Goal: Use online tool/utility: Use online tool/utility

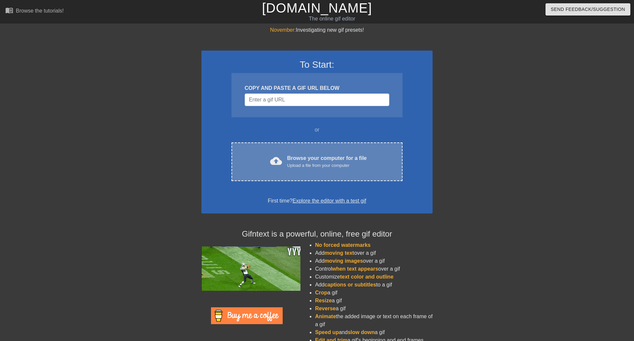
click at [293, 154] on div "Browse your computer for a file Upload a file from your computer" at bounding box center [327, 161] width 80 height 15
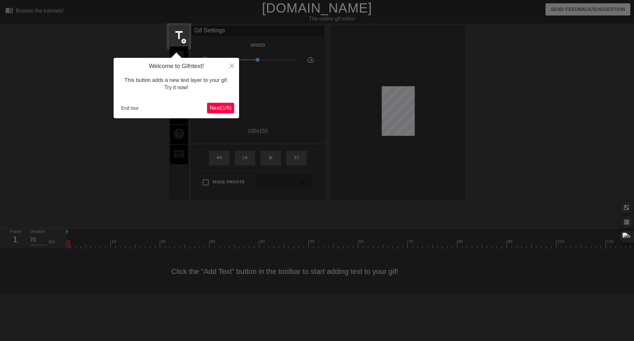
scroll to position [16, 0]
click at [230, 58] on button "Close" at bounding box center [232, 65] width 15 height 15
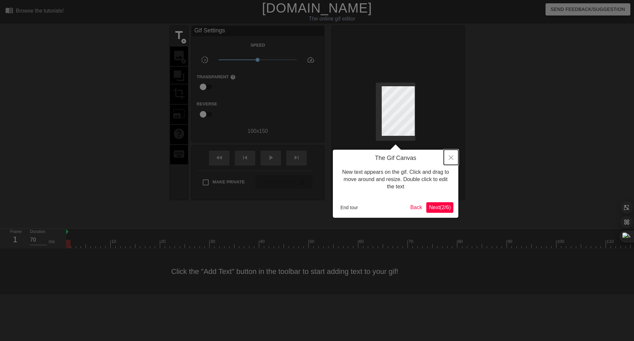
click at [453, 161] on button "Close" at bounding box center [451, 157] width 15 height 15
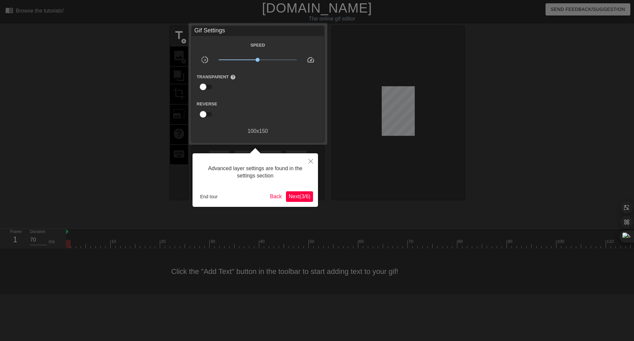
scroll to position [16, 0]
click at [301, 188] on div "Advanced layer settings are found in the settings section End tour Back Next ( …" at bounding box center [255, 179] width 125 height 53
click at [300, 191] on button "Next ( 3 / 6 )" at bounding box center [299, 196] width 27 height 11
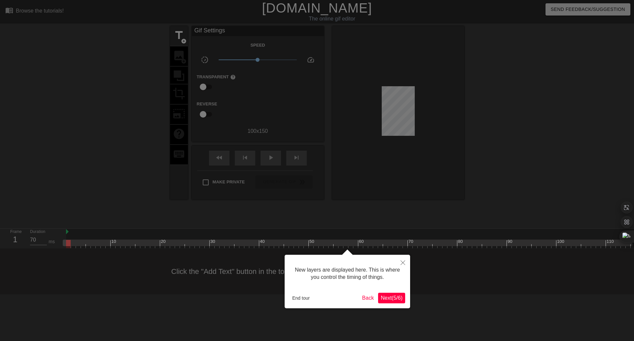
click at [389, 304] on div "New layers are displayed here. This is where you control the timing of things. …" at bounding box center [347, 281] width 125 height 53
click at [390, 301] on button "Next ( 5 / 6 )" at bounding box center [391, 298] width 27 height 11
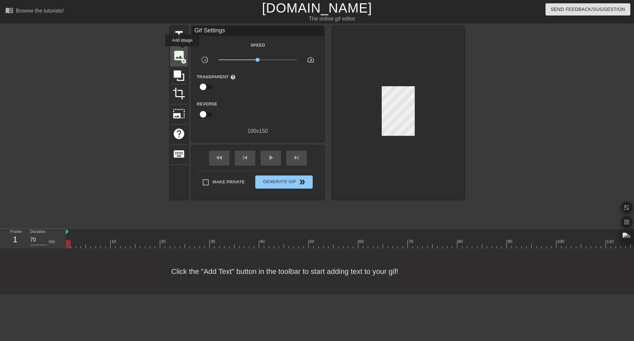
click at [184, 47] on div "image add_circle" at bounding box center [179, 56] width 18 height 20
click at [182, 42] on span "add_circle" at bounding box center [184, 41] width 6 height 6
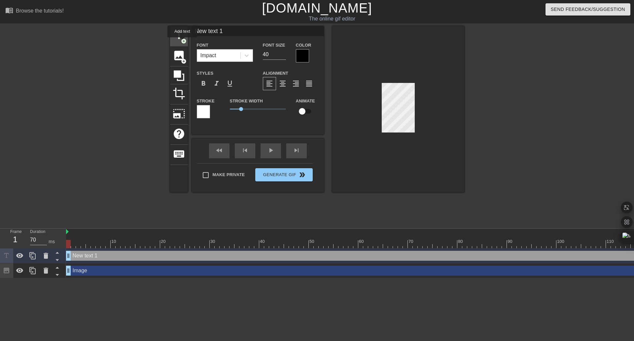
scroll to position [0, 0]
click at [216, 58] on div "Impact" at bounding box center [218, 56] width 43 height 12
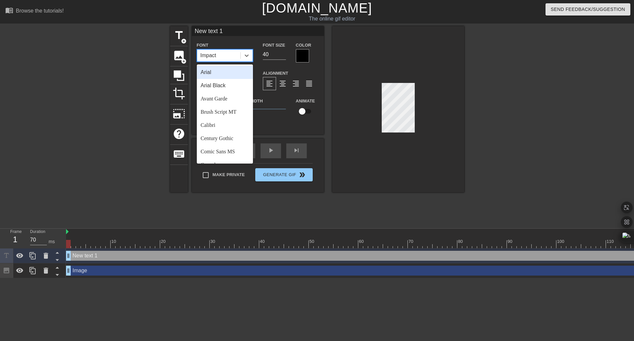
drag, startPoint x: 216, startPoint y: 58, endPoint x: 217, endPoint y: 66, distance: 7.7
click at [216, 58] on div "Impact" at bounding box center [218, 56] width 43 height 12
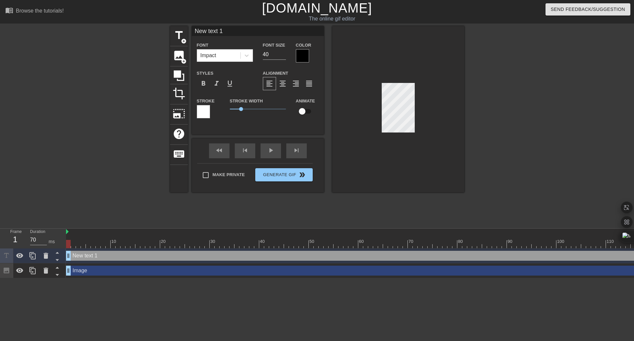
scroll to position [1, 2]
click at [275, 57] on input "40" at bounding box center [274, 54] width 23 height 11
click at [282, 52] on input "41" at bounding box center [274, 54] width 23 height 11
click at [282, 52] on input "42" at bounding box center [274, 54] width 23 height 11
click at [282, 52] on input "43" at bounding box center [274, 54] width 23 height 11
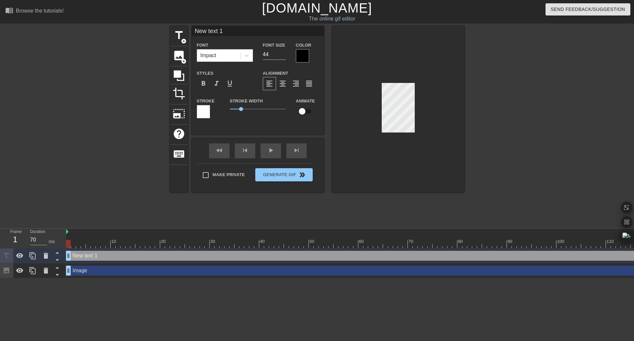
click at [282, 52] on input "44" at bounding box center [274, 54] width 23 height 11
click at [282, 56] on input "42" at bounding box center [274, 54] width 23 height 11
drag, startPoint x: 277, startPoint y: 56, endPoint x: 240, endPoint y: 56, distance: 36.7
click at [240, 56] on div "Font Impact Font Size 42 Color" at bounding box center [258, 51] width 132 height 21
type input "12"
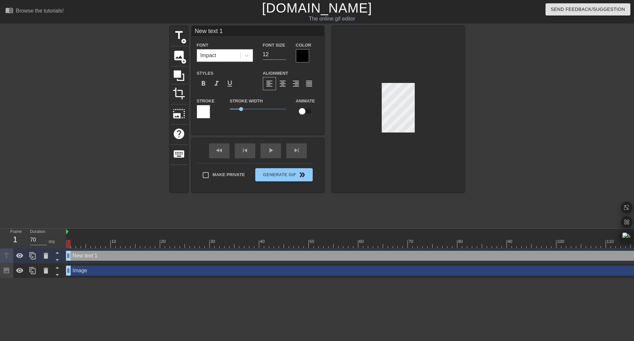
click at [378, 114] on div at bounding box center [398, 109] width 132 height 166
type input "A"
type textarea "A"
type input "Ad"
type textarea "Ad"
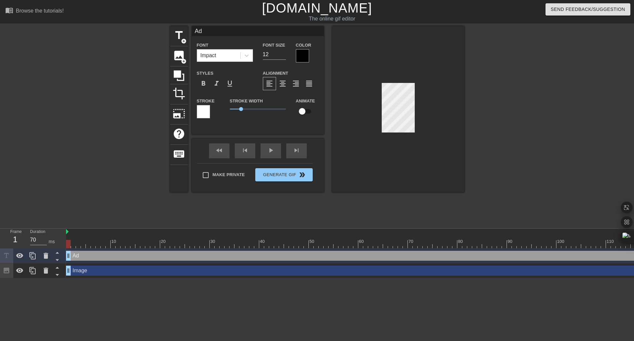
type input "Ad"
type textarea "Ad"
type input "Ad G"
type textarea "Ad G"
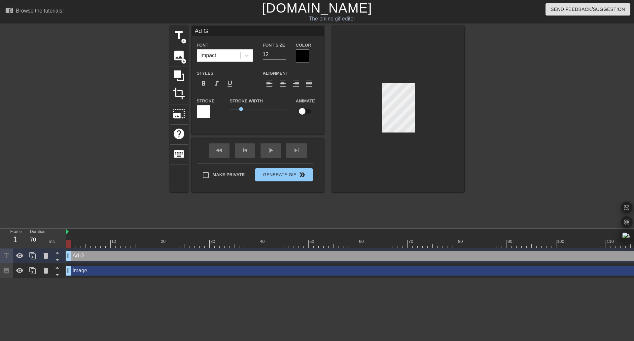
type input "Ad"
type textarea "Ad"
type input "Ad"
type textarea "Ad"
type input "A"
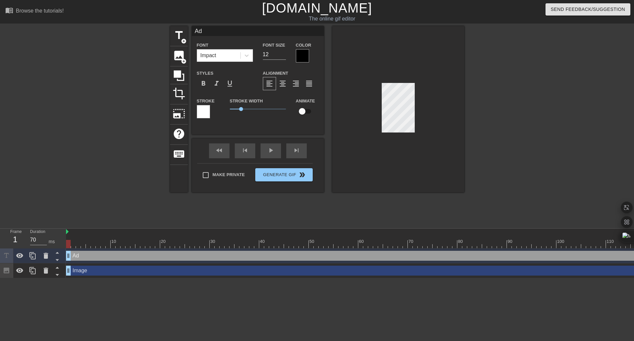
type textarea "A"
type input "A"
type textarea "A"
type input "Ad"
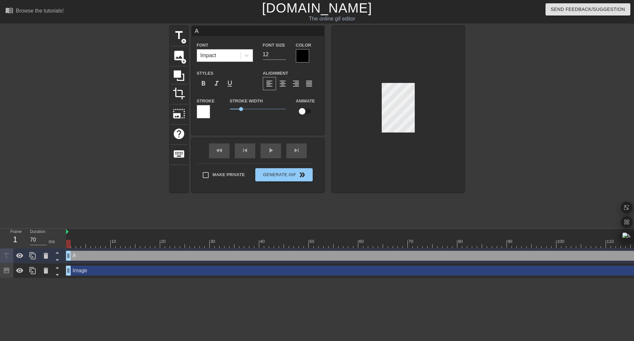
type textarea "Ad"
type input "Ad"
type textarea "Ad"
type input "Ad G"
type textarea "Ad G"
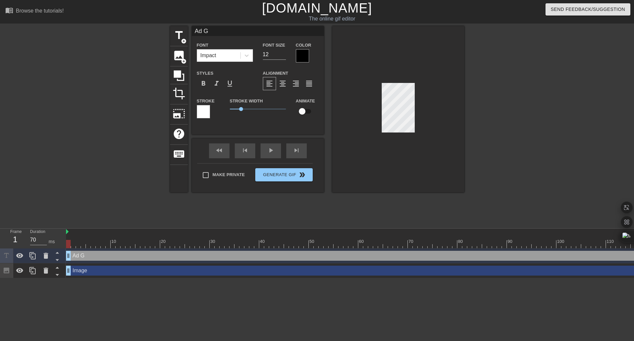
type input "Ad Gü"
type textarea "Ad Gü"
type input "Ad Gün"
type textarea "Ad Gün"
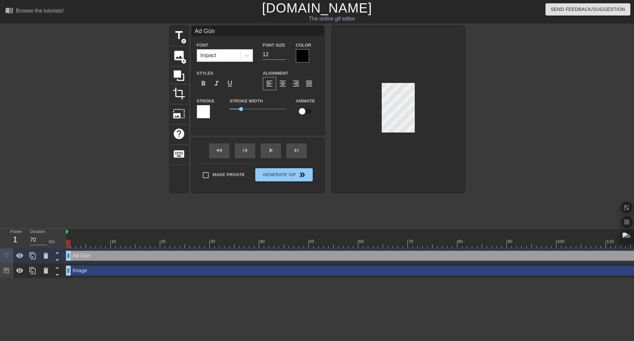
type input "Ad Günü"
type textarea "Ad Günü"
type input "Ad Günün"
type textarea "Ad Günün"
type input "Ad Günün"
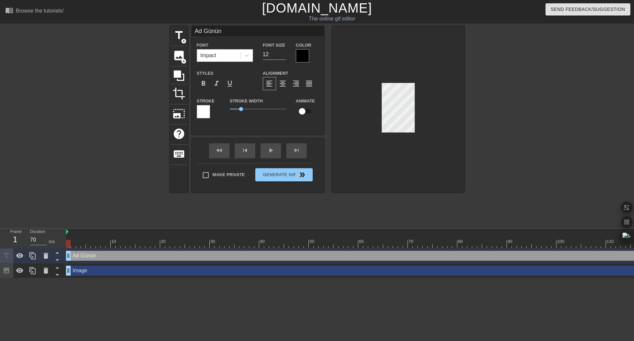
type textarea "Ad Günün"
type input "Ad Günün B"
type textarea "Ad Günün B"
type input "Ad Günün"
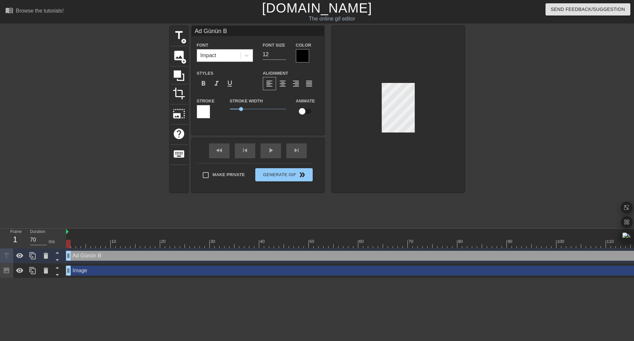
type textarea "Ad Günün"
type input "Ad Günün M"
type textarea "Ad Günün M"
type input "Ad Günün Mü"
type textarea "Ad Günün Mü"
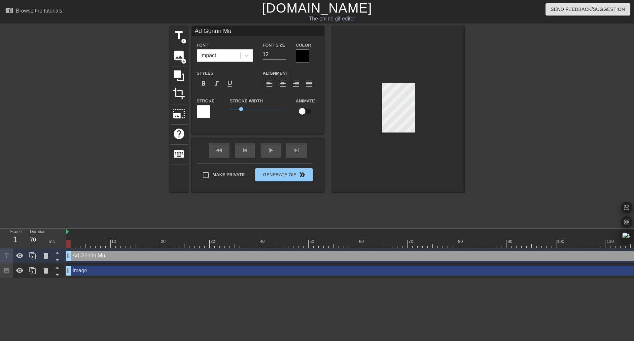
type input "Ad Günün Müa"
type textarea "Ad Günün Müa"
type input "Ad Günün Müab"
type textarea "Ad Günün Müab"
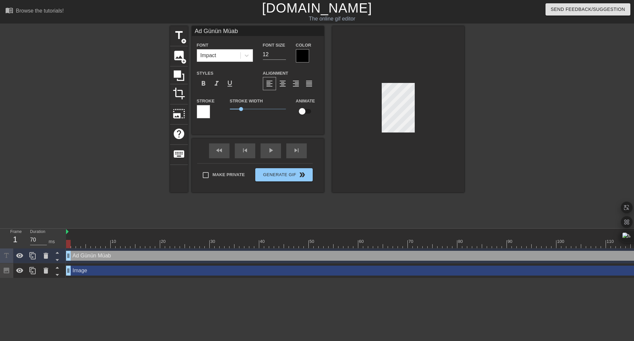
type input "Ad Günün Müa"
type textarea "Ad Günün Müa"
type input "Ad Günün Mü"
type textarea "Ad Günün Mü"
type input "Ad Günün Müb"
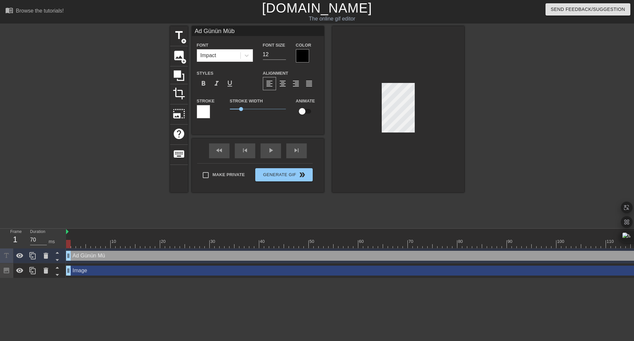
type textarea "Ad Günün Müba"
type input "Ad Günün Mübar"
type textarea "Ad Günün Mübar"
type input "Ad Günün Mübarə"
type textarea "Ad Günün Mübarə"
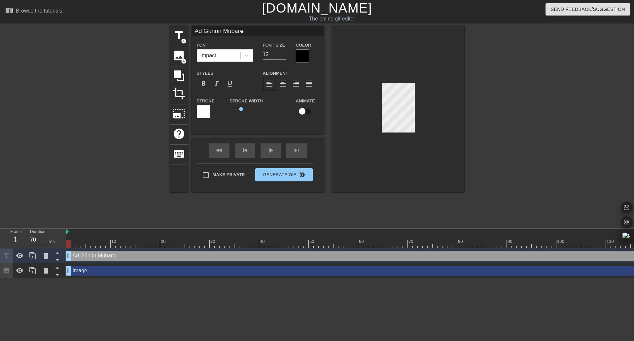
type input "Ad Günün Mübarət"
type textarea "Ad Günün Mübarət"
type input "Ad Günün Mübarə"
type textarea "Ad Günün Mübarə"
type input "Ad Günün Mübarək"
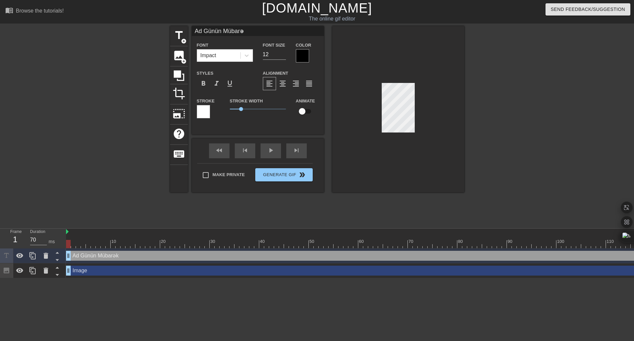
type textarea "Ad Günün Mübarək"
type input "Ad Günün Mübarəky"
type textarea "Ad Günün Mübarəky"
type input "Ad Günün Mübarək"
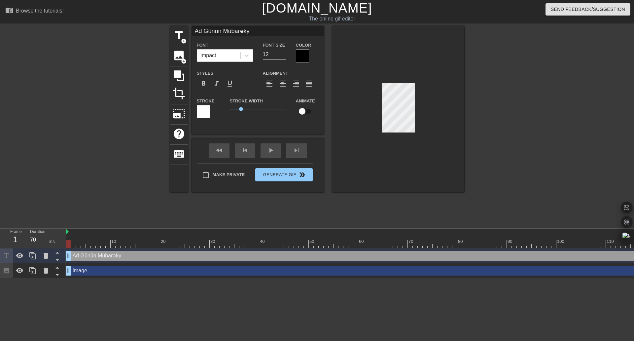
type textarea "Ad Günün Mübarək"
click at [460, 141] on div at bounding box center [398, 109] width 132 height 166
click at [240, 32] on input "Ad Günün Mübarək" at bounding box center [258, 31] width 132 height 10
drag, startPoint x: 242, startPoint y: 31, endPoint x: 279, endPoint y: 45, distance: 39.0
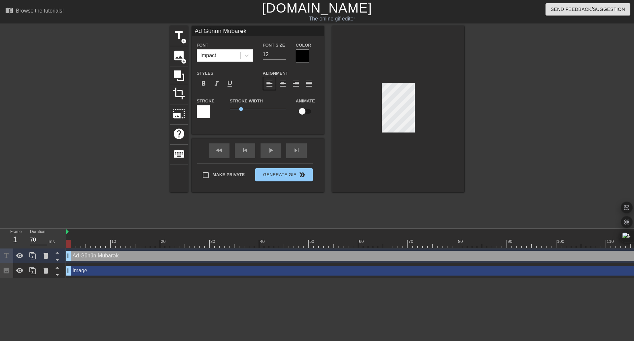
click at [244, 31] on input "Ad Günün Mübarək" at bounding box center [258, 31] width 132 height 10
type input "Ad Günün Mübarek"
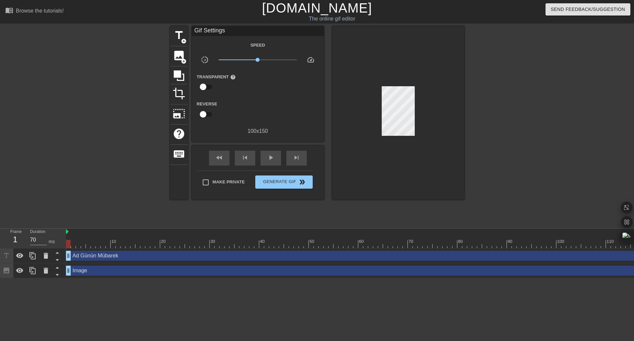
click at [452, 148] on div at bounding box center [398, 112] width 132 height 173
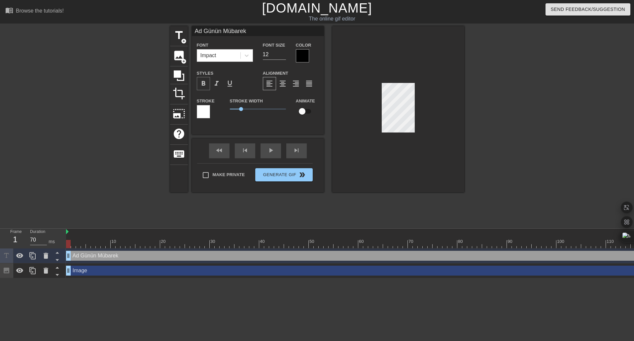
click at [205, 83] on span "format_bold" at bounding box center [203, 84] width 8 height 8
click at [215, 84] on span "format_italic" at bounding box center [217, 84] width 8 height 8
click at [225, 84] on div "format_underline" at bounding box center [229, 83] width 13 height 13
click at [207, 84] on span "format_bold" at bounding box center [203, 84] width 8 height 8
click at [218, 85] on span "format_italic" at bounding box center [217, 84] width 8 height 8
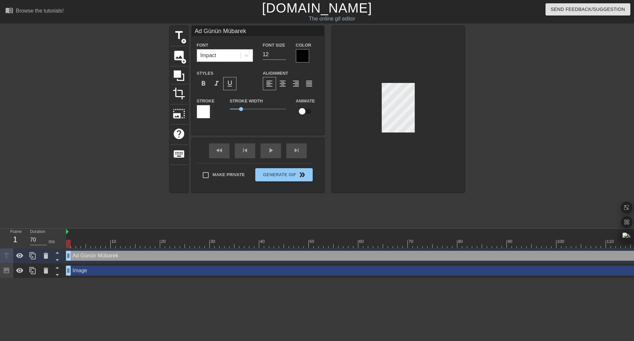
click at [228, 86] on span "format_underline" at bounding box center [230, 84] width 8 height 8
click at [306, 109] on input "checkbox" at bounding box center [302, 111] width 38 height 13
checkbox input "true"
drag, startPoint x: 247, startPoint y: 108, endPoint x: 231, endPoint y: 109, distance: 15.2
click at [231, 109] on span "0.15" at bounding box center [232, 109] width 4 height 4
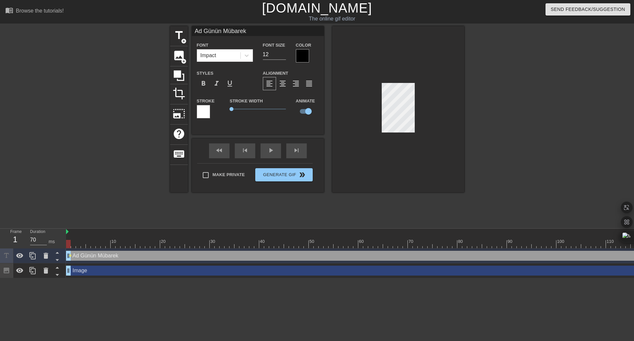
click at [201, 109] on div at bounding box center [203, 111] width 13 height 13
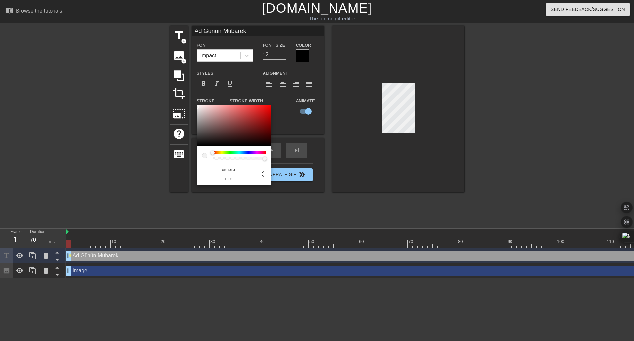
type input "#FFFFFF"
drag, startPoint x: 229, startPoint y: 126, endPoint x: 103, endPoint y: 56, distance: 144.1
click at [77, 57] on div "#FFFFFF hex" at bounding box center [317, 170] width 634 height 341
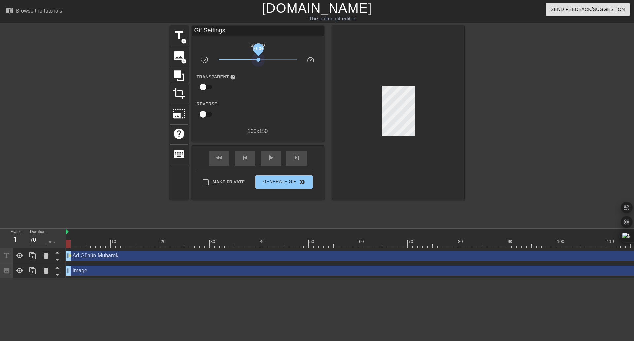
drag, startPoint x: 277, startPoint y: 59, endPoint x: 211, endPoint y: 82, distance: 69.3
click at [264, 70] on div "Speed slow_motion_video x1.04 speed Transparent help Reverse 100 x 150" at bounding box center [258, 88] width 122 height 94
click at [200, 84] on input "checkbox" at bounding box center [203, 87] width 38 height 13
click at [202, 84] on input "checkbox" at bounding box center [210, 87] width 38 height 13
checkbox input "false"
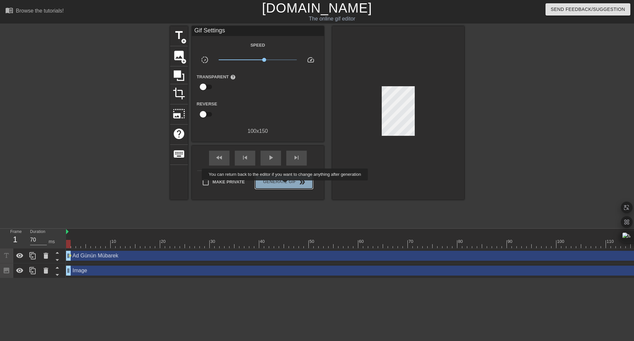
click at [286, 185] on span "Generate Gif double_arrow" at bounding box center [284, 182] width 52 height 8
